Goal: Transaction & Acquisition: Purchase product/service

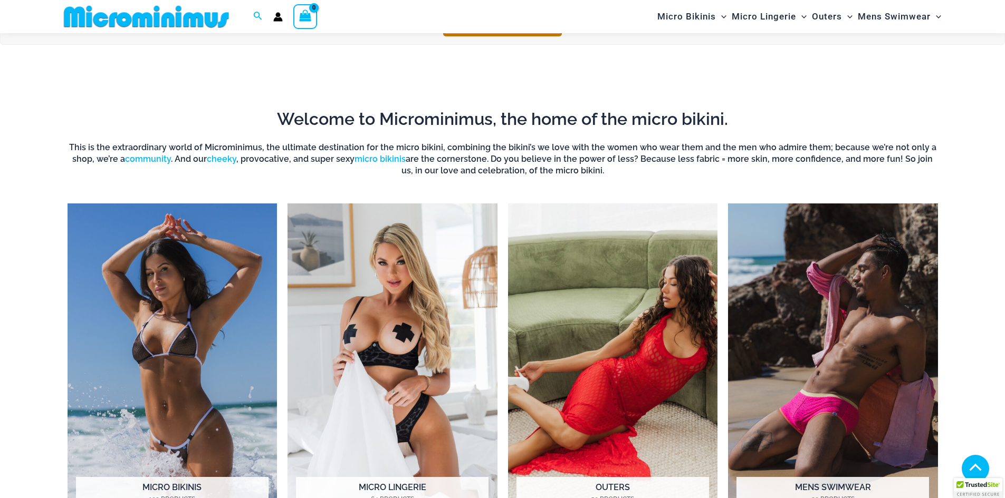
scroll to position [941, 0]
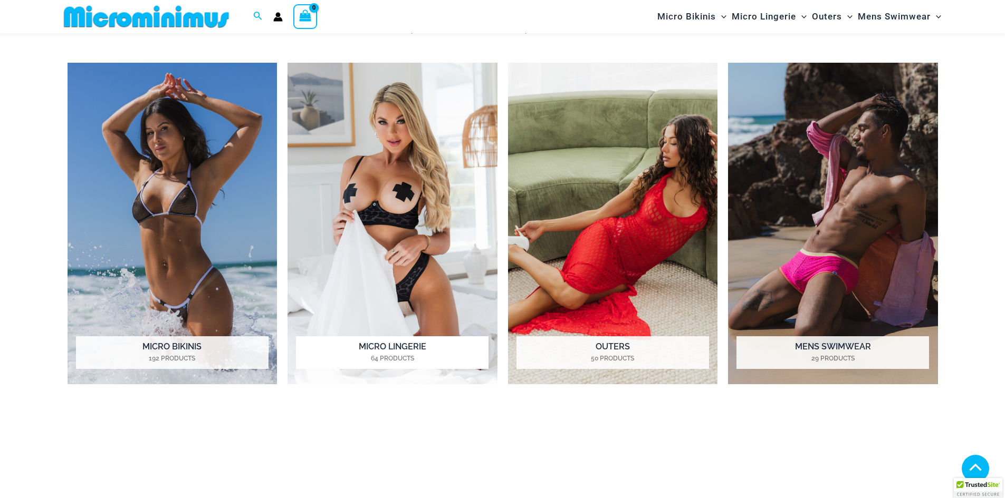
click at [432, 271] on img "Visit product category Micro Lingerie" at bounding box center [392, 224] width 210 height 322
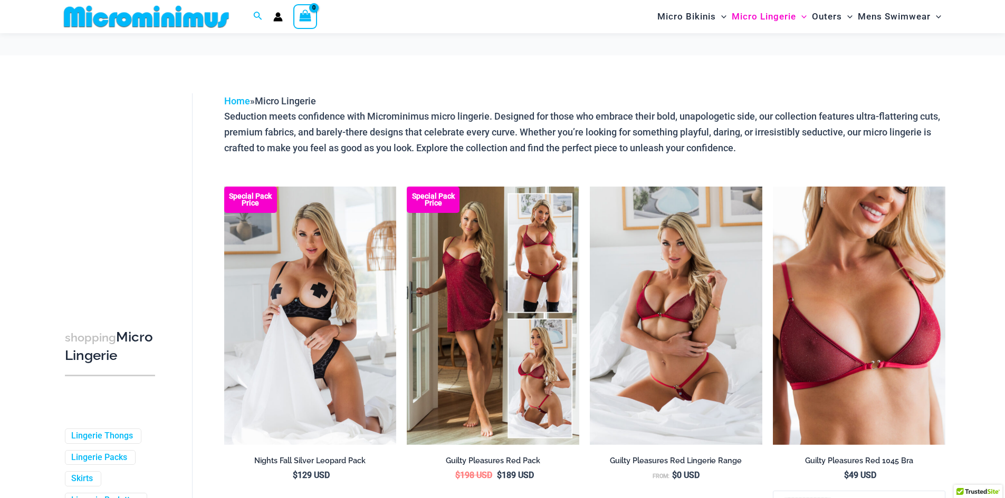
scroll to position [53, 0]
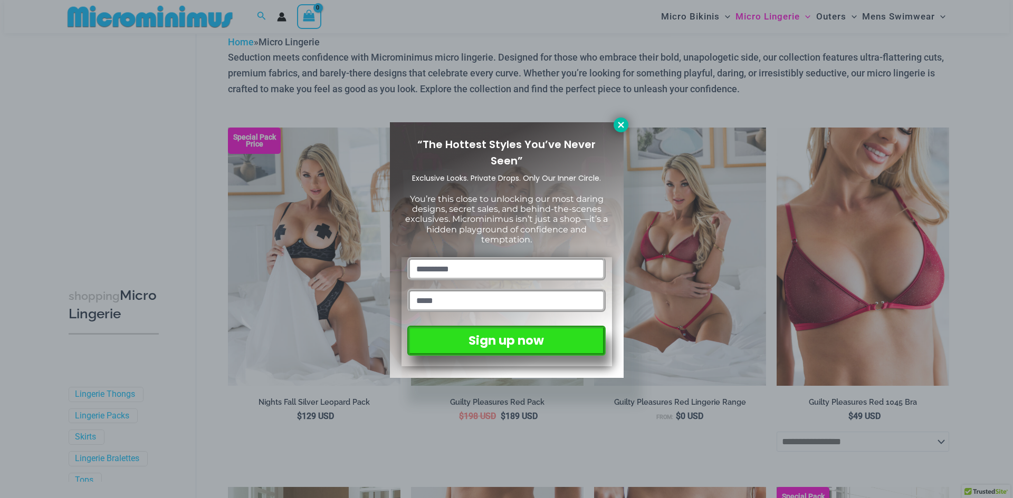
click at [619, 122] on icon at bounding box center [620, 124] width 9 height 9
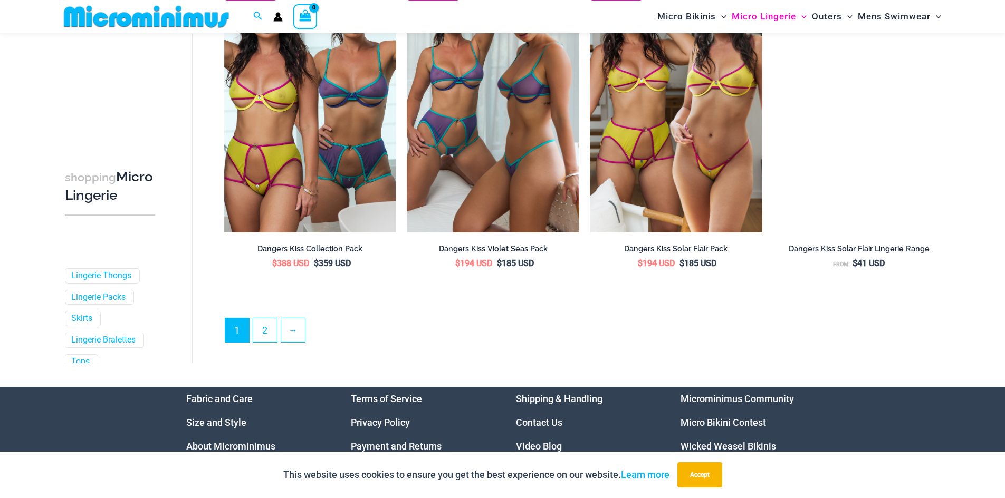
scroll to position [2864, 0]
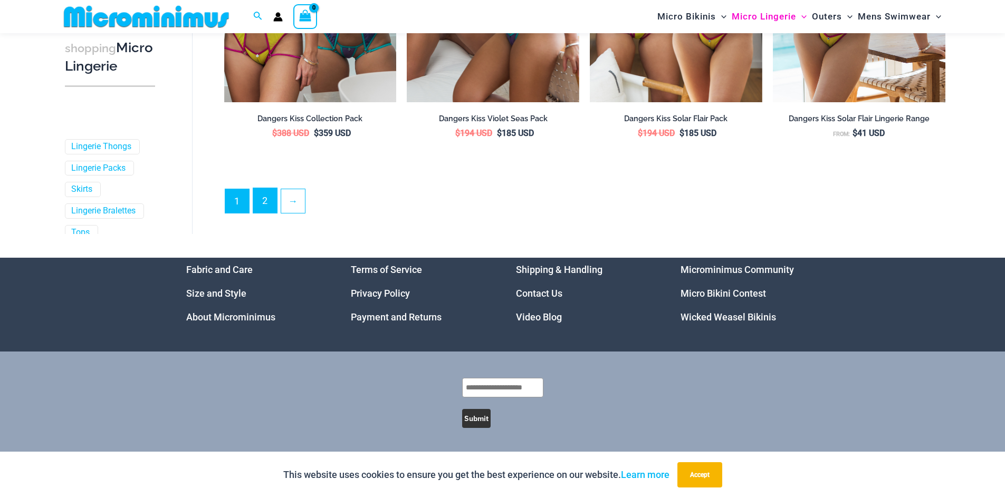
click at [268, 204] on link "2" at bounding box center [265, 200] width 24 height 25
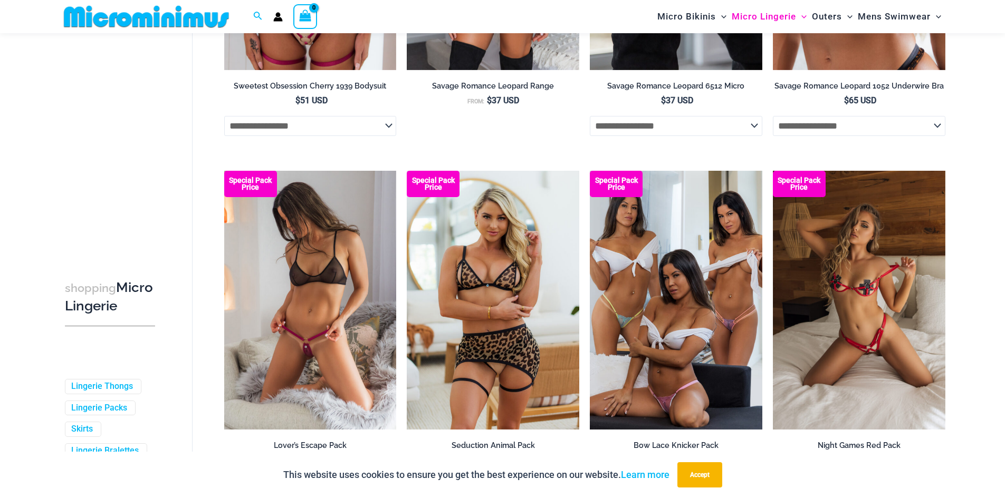
scroll to position [2807, 0]
